Goal: Task Accomplishment & Management: Manage account settings

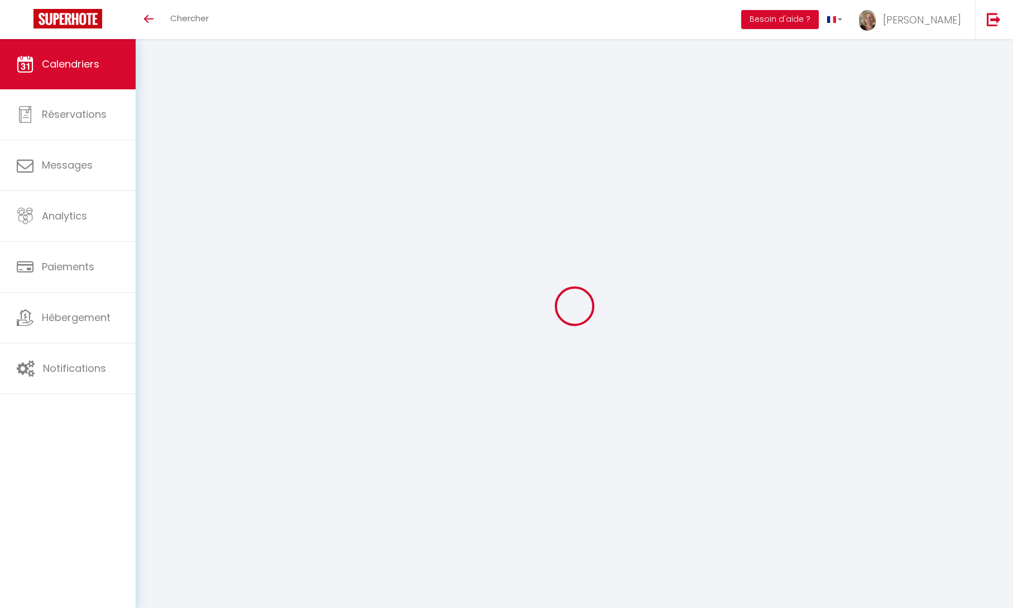
select select
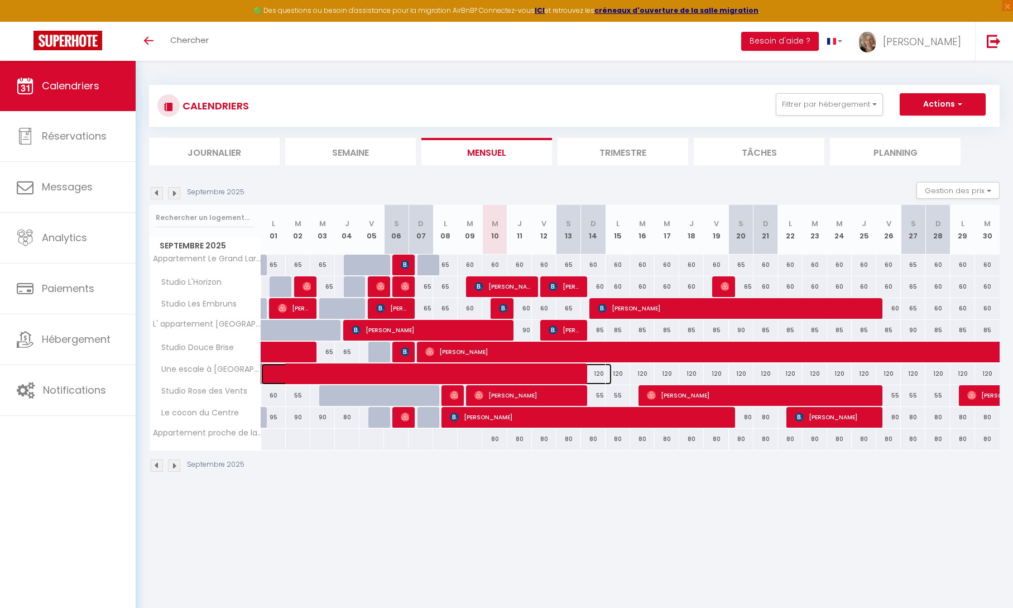
click at [498, 373] on span at bounding box center [445, 373] width 334 height 21
select select "OK"
select select "KO"
select select "0"
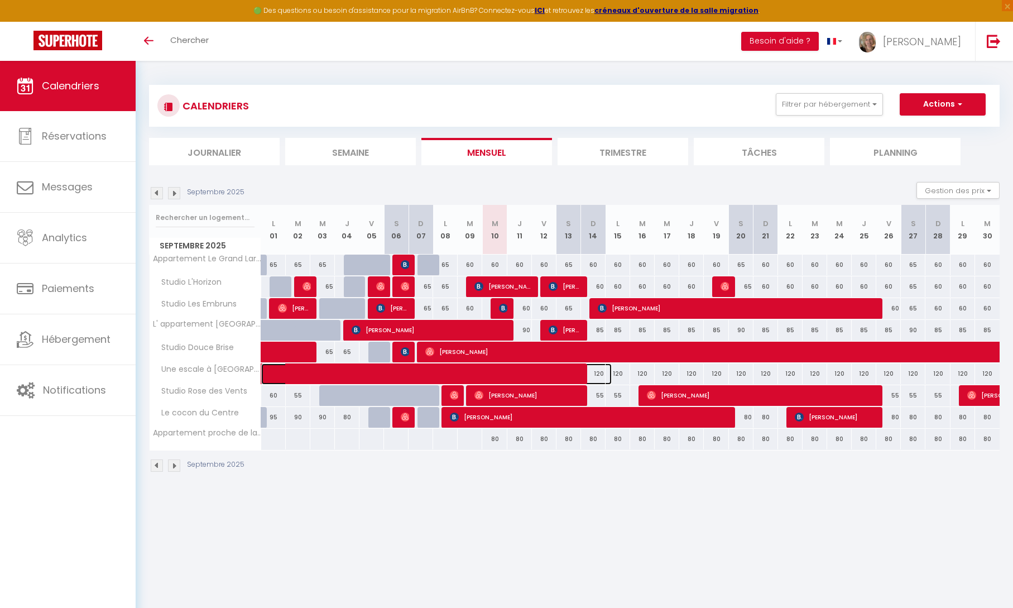
select select "1"
select select
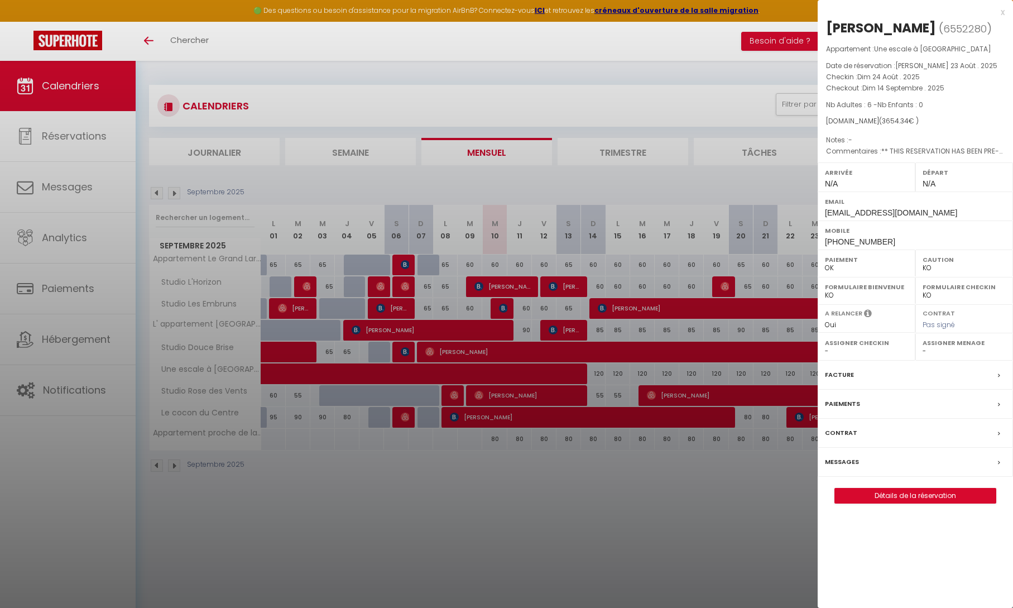
click at [481, 329] on div at bounding box center [506, 304] width 1013 height 608
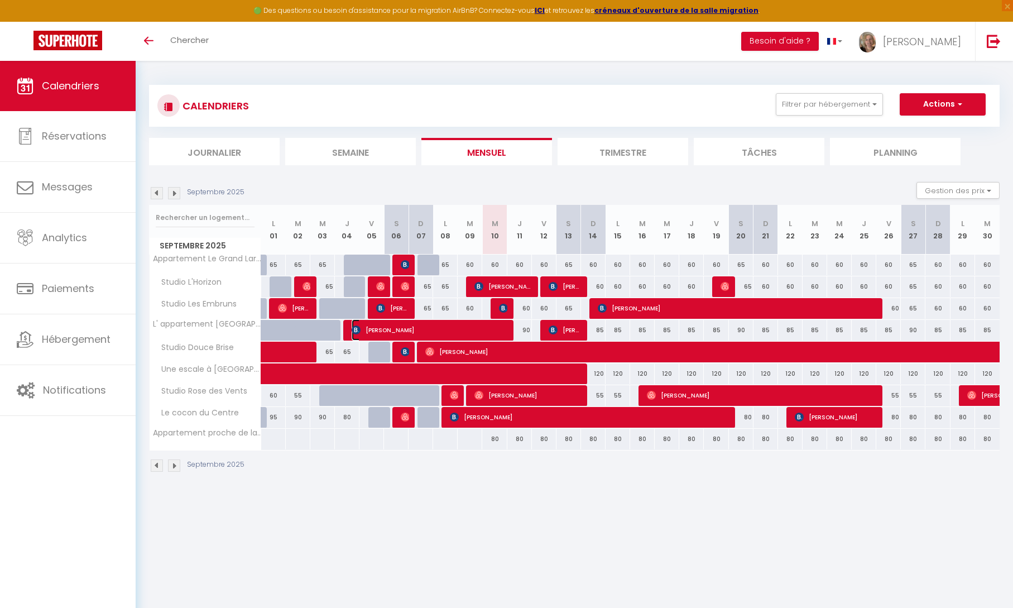
click at [481, 329] on span "[PERSON_NAME]" at bounding box center [429, 329] width 156 height 21
select select "OK"
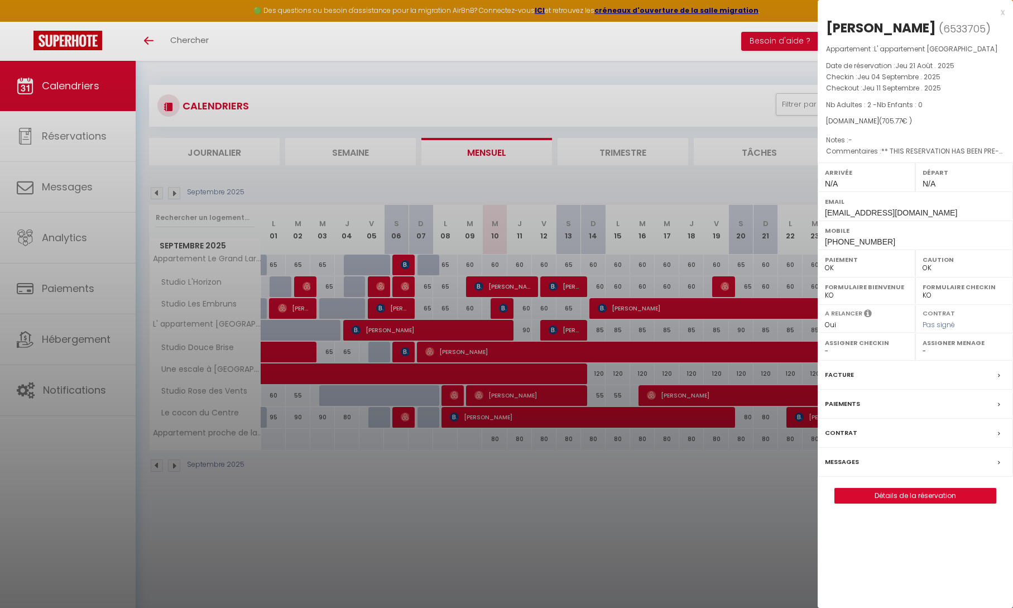
click at [851, 460] on label "Messages" at bounding box center [842, 462] width 34 height 12
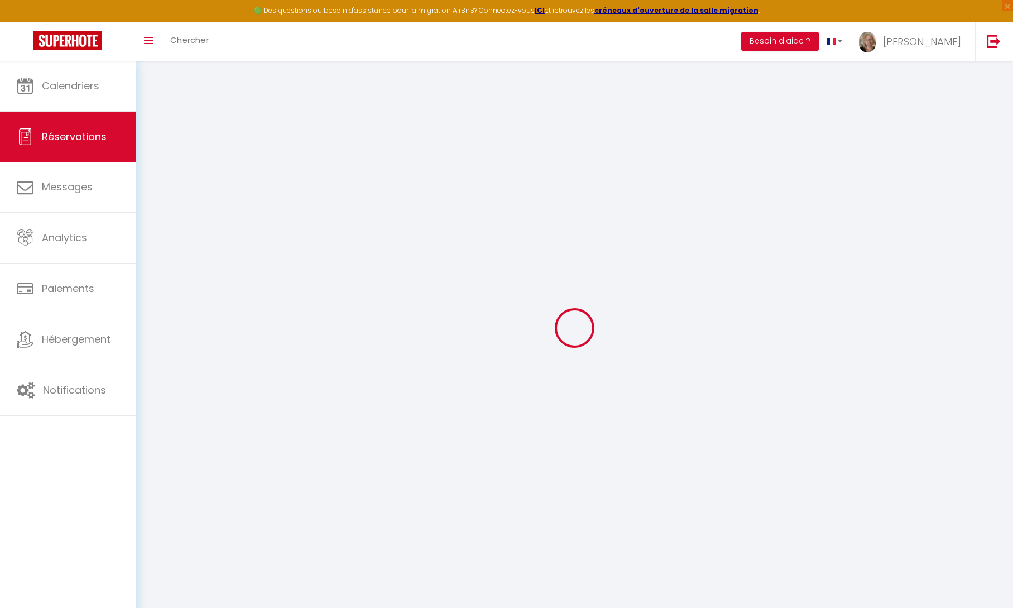
select select
checkbox input "false"
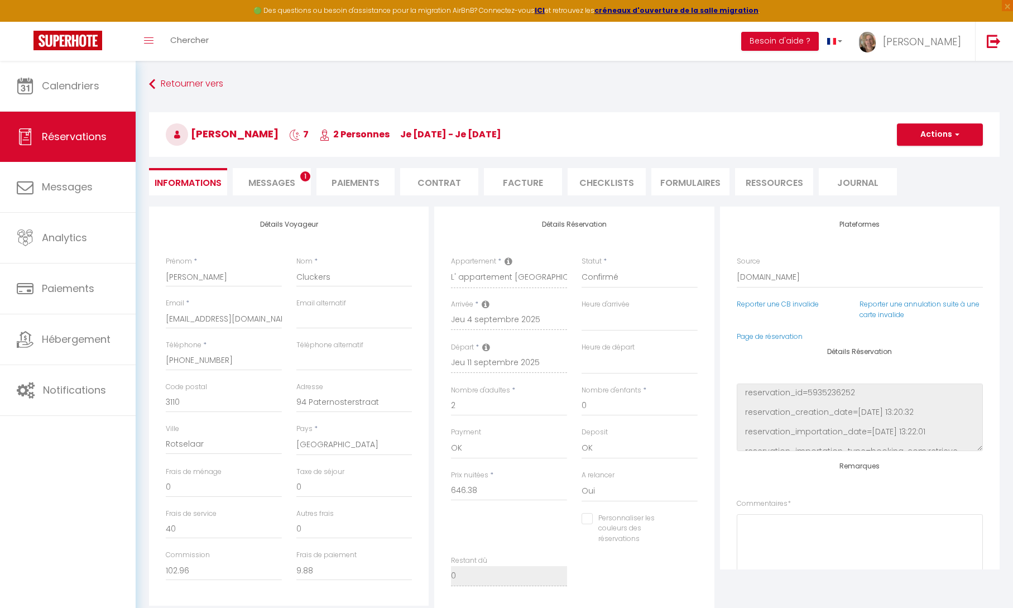
select select
checkbox input "false"
type textarea "** THIS RESERVATION HAS BEEN PRE-PAID ** Reservation has a cancellation grace p…"
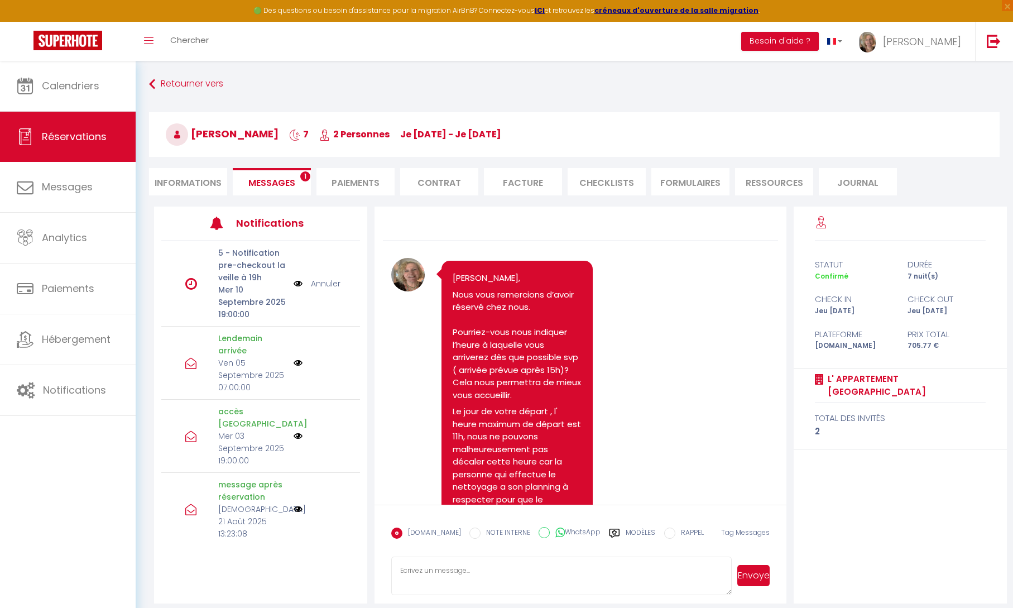
scroll to position [1316, 0]
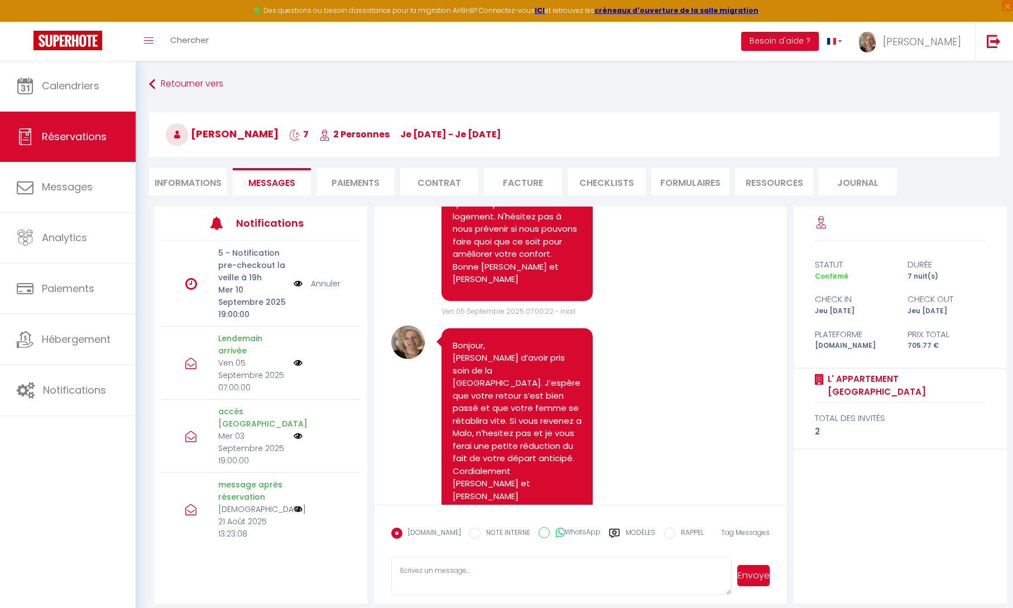
click at [320, 282] on link "Annuler" at bounding box center [326, 283] width 30 height 12
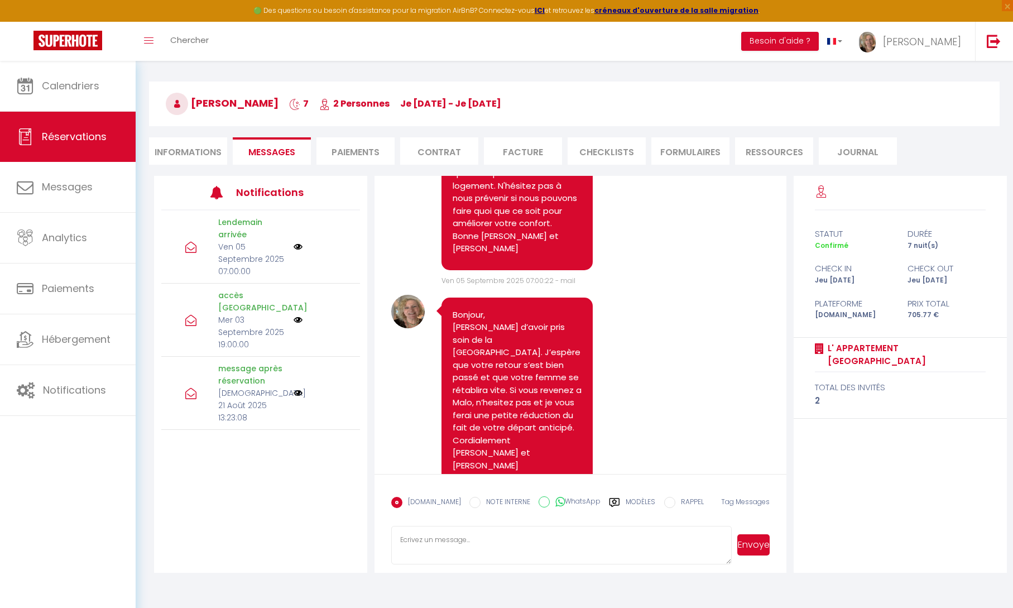
scroll to position [61, 0]
